Goal: Transaction & Acquisition: Purchase product/service

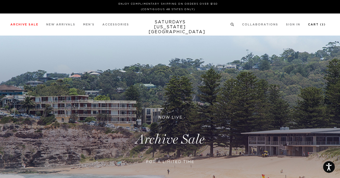
click at [322, 24] on small "3" at bounding box center [322, 25] width 2 height 2
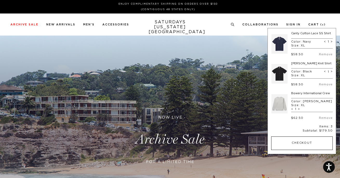
click at [296, 148] on button "Checkout" at bounding box center [301, 142] width 61 height 13
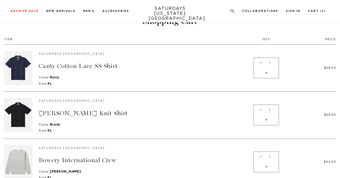
scroll to position [78, 0]
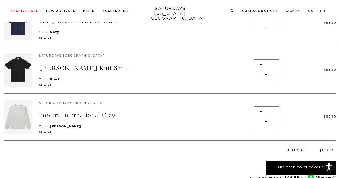
click at [10, 129] on img at bounding box center [18, 117] width 29 height 34
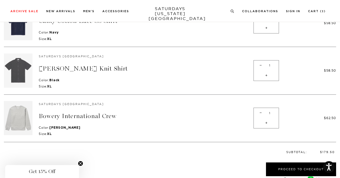
click at [21, 70] on img at bounding box center [18, 70] width 29 height 34
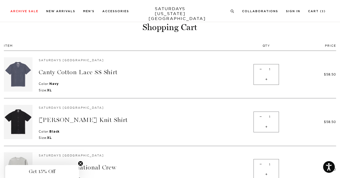
scroll to position [26, 0]
click at [17, 78] on img at bounding box center [18, 75] width 29 height 34
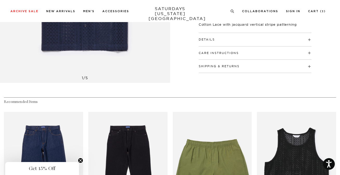
scroll to position [52, 0]
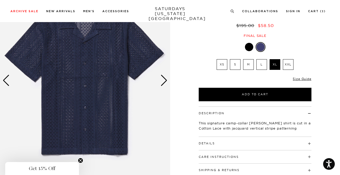
click at [162, 84] on div "Next slide" at bounding box center [163, 80] width 7 height 11
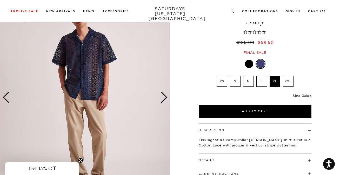
scroll to position [26, 0]
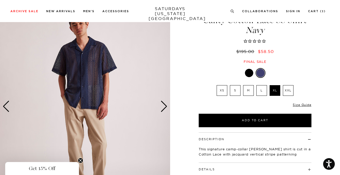
click at [165, 106] on div "Next slide" at bounding box center [163, 106] width 7 height 11
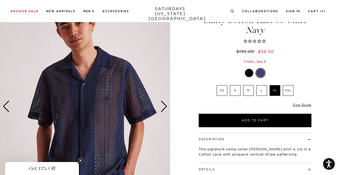
click at [165, 106] on div "Next slide" at bounding box center [163, 106] width 7 height 11
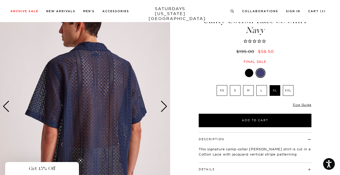
click at [165, 106] on div "Next slide" at bounding box center [163, 106] width 7 height 11
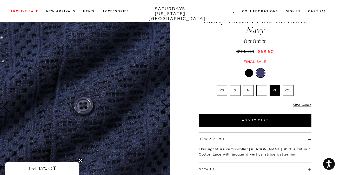
click at [165, 106] on div "Next slide" at bounding box center [163, 106] width 7 height 11
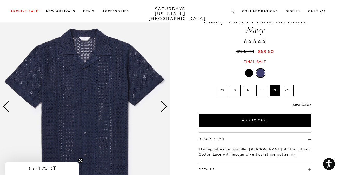
click at [252, 74] on div at bounding box center [249, 73] width 8 height 8
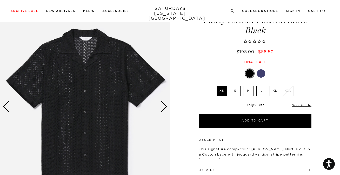
scroll to position [26, 0]
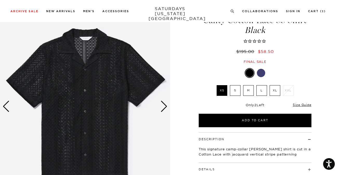
click at [164, 109] on div "Next slide" at bounding box center [163, 106] width 7 height 11
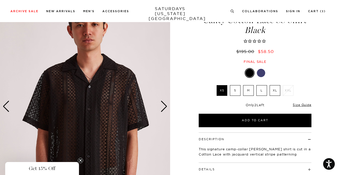
click at [164, 109] on div "Next slide" at bounding box center [163, 106] width 7 height 11
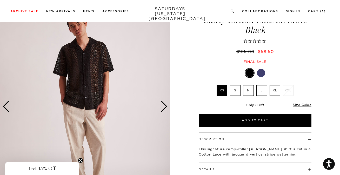
click at [164, 109] on div "Next slide" at bounding box center [163, 106] width 7 height 11
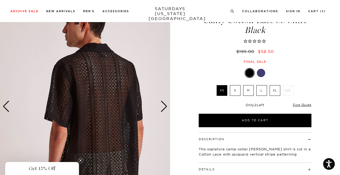
click at [164, 109] on div "Next slide" at bounding box center [163, 106] width 7 height 11
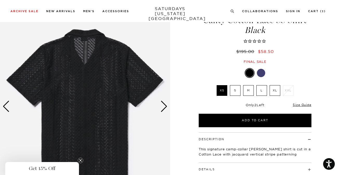
click at [164, 109] on div "Next slide" at bounding box center [163, 106] width 7 height 11
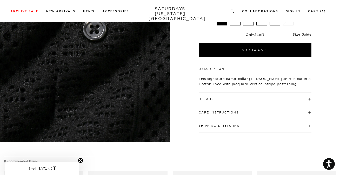
scroll to position [104, 0]
